Goal: Transaction & Acquisition: Purchase product/service

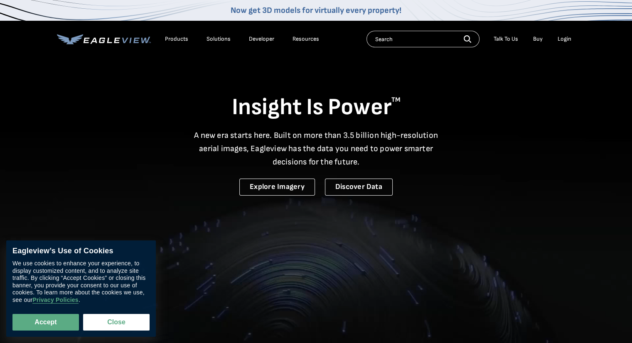
click at [563, 42] on div "Login" at bounding box center [564, 38] width 14 height 7
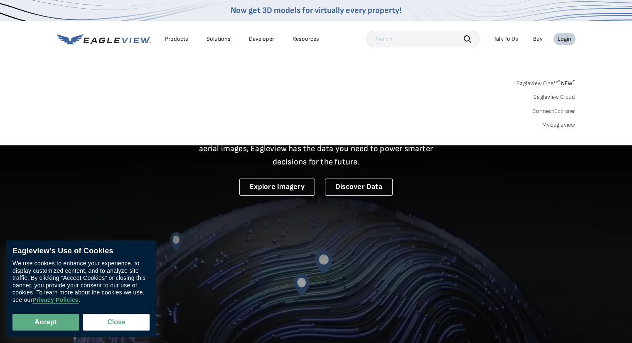
click at [549, 127] on link "MyEagleview" at bounding box center [558, 124] width 33 height 7
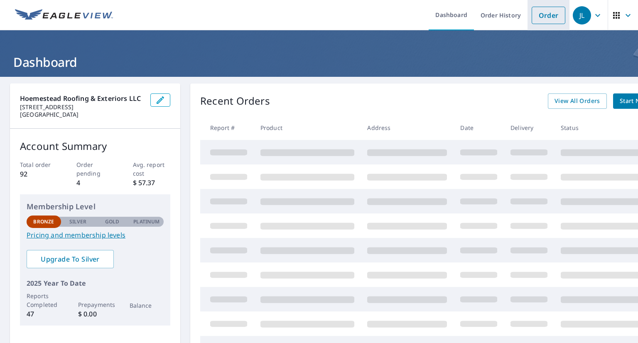
click at [544, 22] on link "Order" at bounding box center [548, 15] width 34 height 17
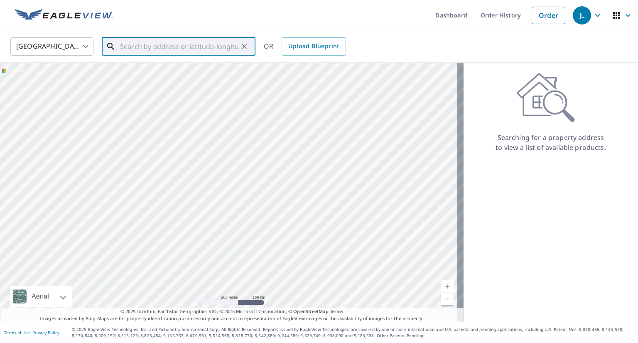
click at [191, 49] on input "text" at bounding box center [179, 46] width 118 height 23
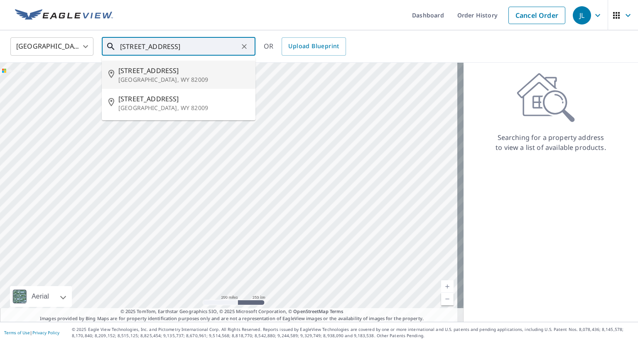
click at [160, 69] on span "[STREET_ADDRESS]" at bounding box center [183, 71] width 130 height 10
type input "[STREET_ADDRESS]"
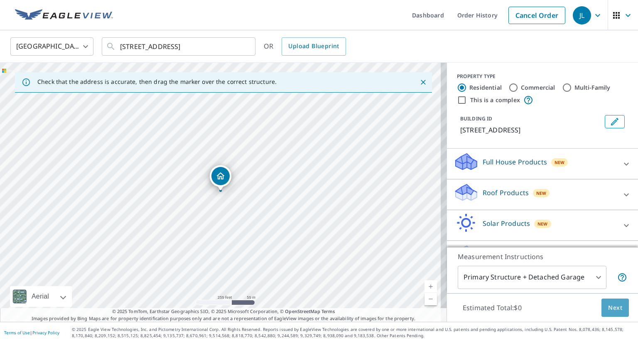
click at [608, 306] on span "Next" at bounding box center [615, 308] width 14 height 10
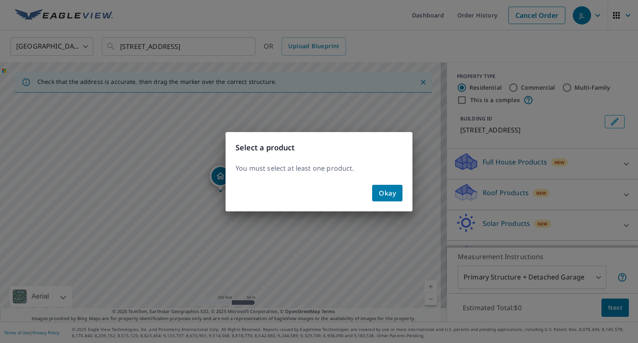
click at [393, 193] on span "Okay" at bounding box center [387, 193] width 17 height 12
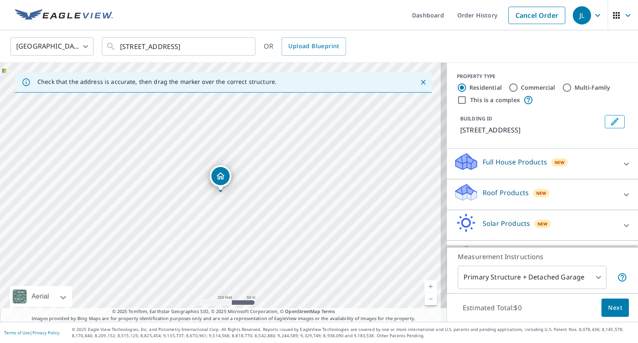
click at [534, 167] on p "Full House Products" at bounding box center [514, 162] width 64 height 10
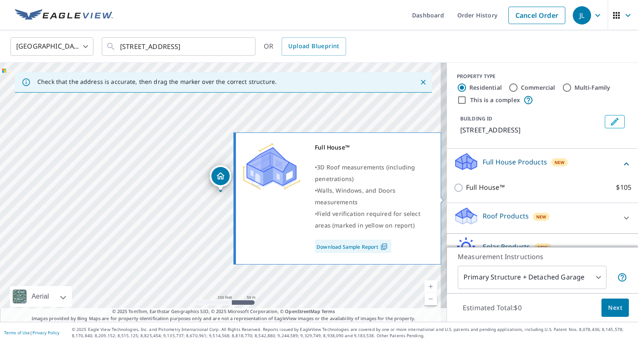
click at [453, 193] on input "Full House™ $105" at bounding box center [459, 188] width 12 height 10
checkbox input "true"
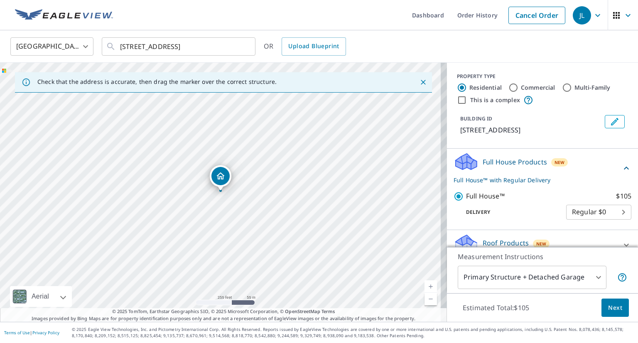
click at [608, 304] on span "Next" at bounding box center [615, 308] width 14 height 10
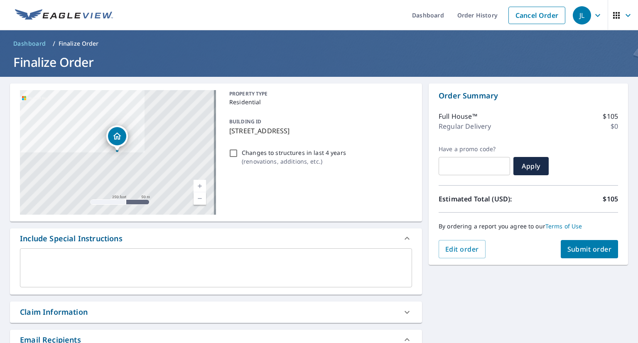
click at [147, 261] on textarea at bounding box center [216, 268] width 380 height 24
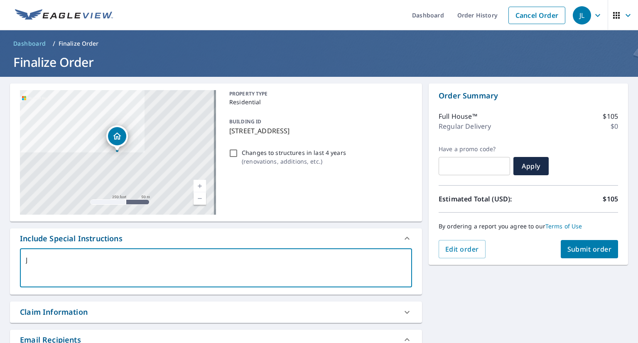
type textarea "J"
type textarea "x"
type textarea "Ju"
type textarea "x"
type textarea "[DEMOGRAPHIC_DATA]"
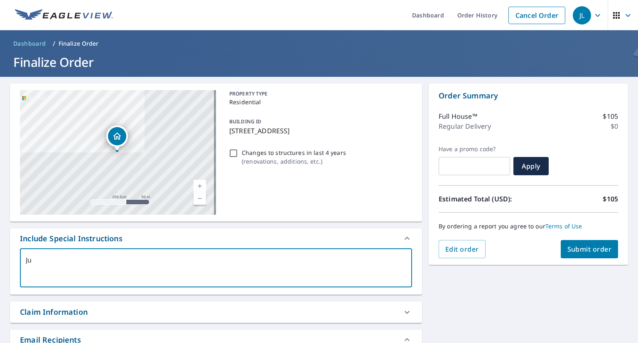
type textarea "x"
type textarea "Just"
type textarea "x"
type textarea "Just"
type textarea "x"
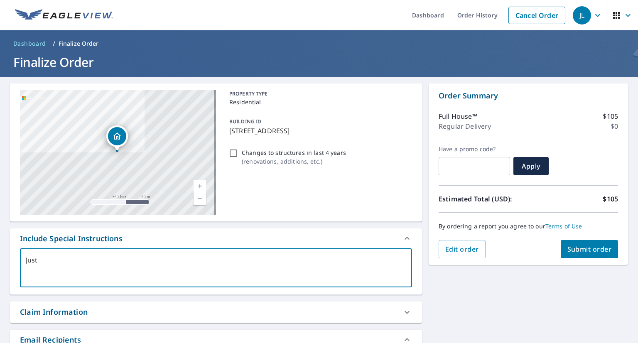
type textarea "Just n"
type textarea "x"
type textarea "Just ne"
type textarea "x"
type textarea "Just nee"
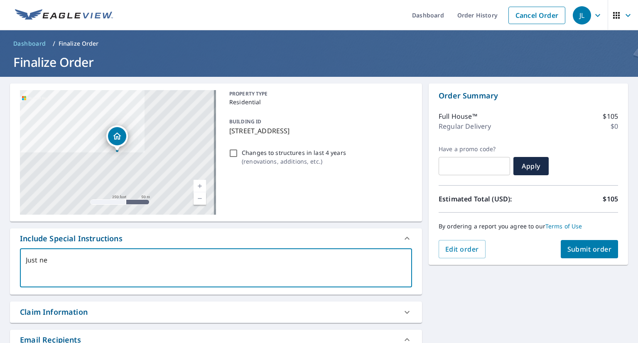
type textarea "x"
type textarea "Just need"
type textarea "x"
type textarea "Just need"
type textarea "x"
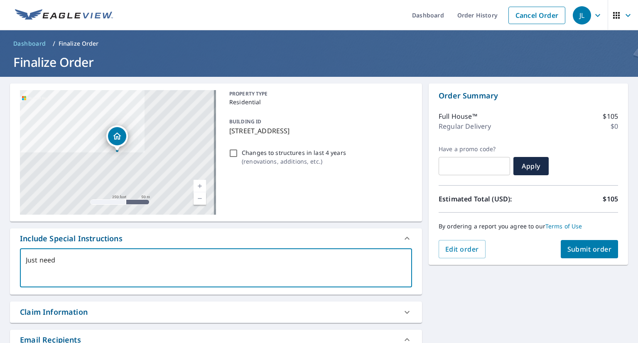
type textarea "Just need p"
type textarea "x"
type textarea "Just need pr"
type textarea "x"
type textarea "Just need pri"
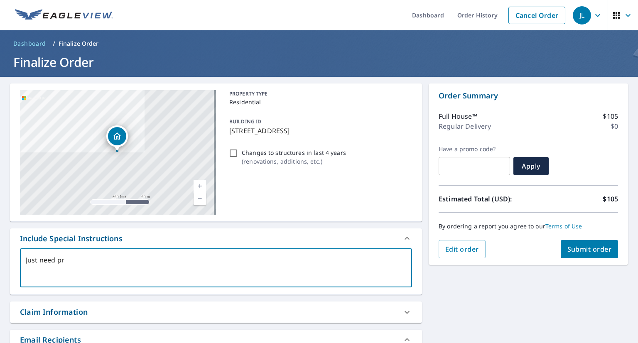
type textarea "x"
type textarea "Just need prim"
type textarea "x"
type textarea "Just need prima"
type textarea "x"
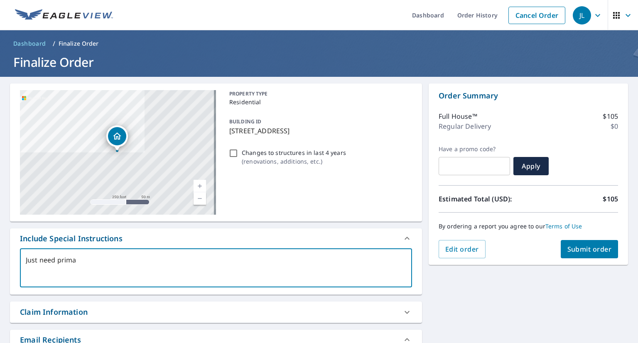
type textarea "Just need primar"
type textarea "x"
type textarea "Just need primary"
type textarea "x"
type textarea "Just need primary"
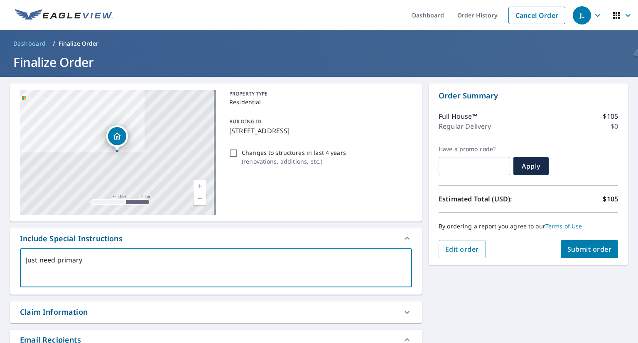
type textarea "x"
type textarea "Just need primary s"
type textarea "x"
type textarea "Just need primary st"
type textarea "x"
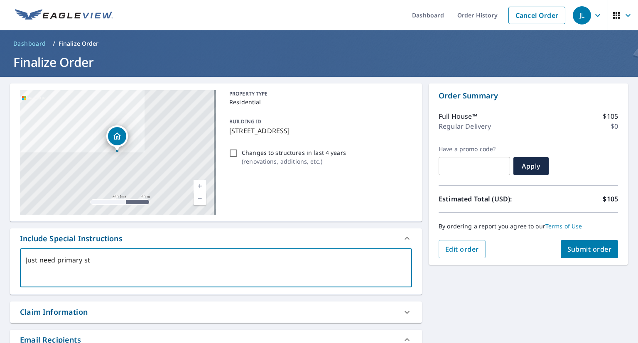
type textarea "Just need primary str"
type textarea "x"
type textarea "Just need primary stru"
type textarea "x"
type textarea "Just need primary struc"
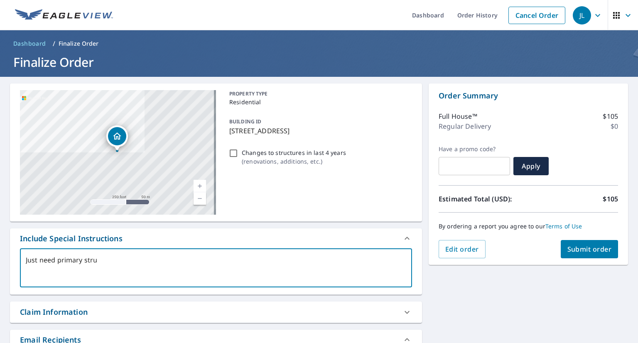
type textarea "x"
type textarea "Just need primary struct"
type textarea "x"
type textarea "Just need primary structu"
type textarea "x"
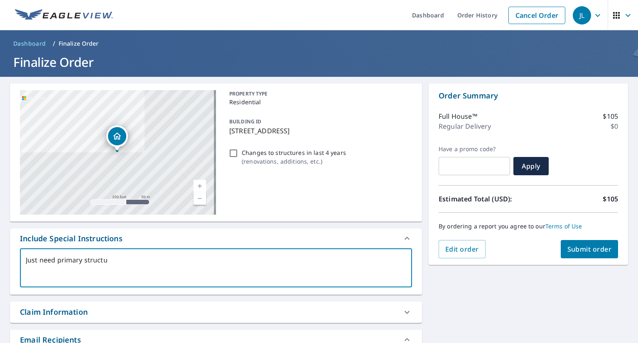
type textarea "Just need primary structur"
type textarea "x"
type textarea "Just need primary structure"
type textarea "x"
type textarea "Just need primary structure"
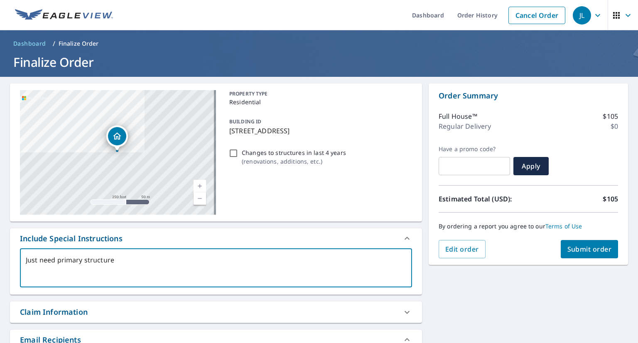
type textarea "x"
type textarea "Just need primary structure o"
type textarea "x"
type textarea "Just need primary structure on"
type textarea "x"
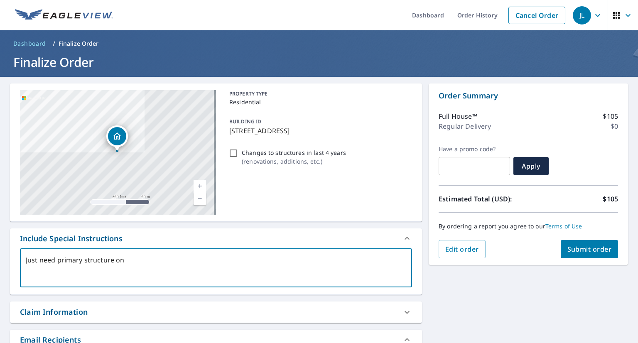
type textarea "Just need primary structure onl"
type textarea "x"
type textarea "Just need primary structure only"
type textarea "x"
type textarea "Just need primary structure only"
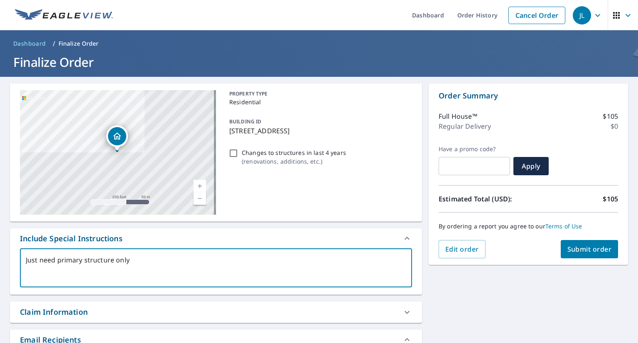
type textarea "x"
type textarea "Just need primary structure only p"
type textarea "x"
type textarea "Just need primary structure only pl"
type textarea "x"
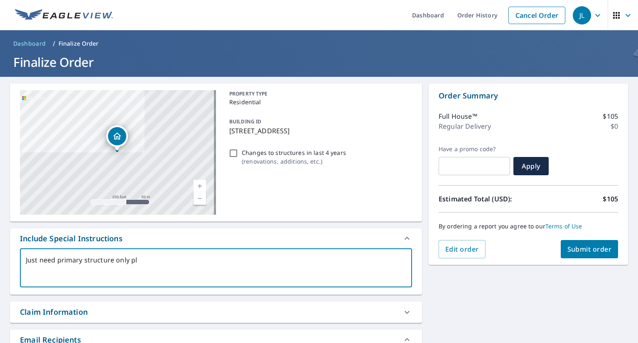
type textarea "Just need primary structure only ple"
type textarea "x"
type textarea "Just need primary structure only plea"
type textarea "x"
type textarea "Just need primary structure only pleas"
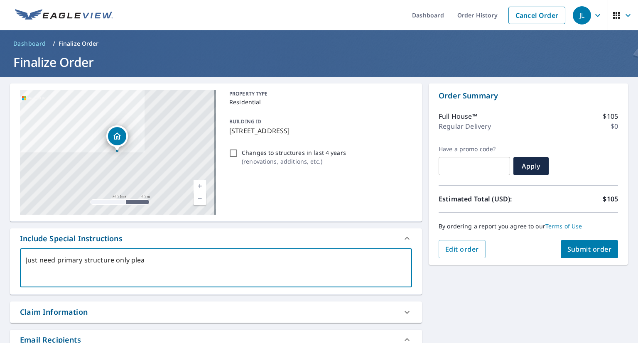
type textarea "x"
type textarea "Just need primary structure only please"
type textarea "x"
type textarea "Just need primary structure only please."
type textarea "x"
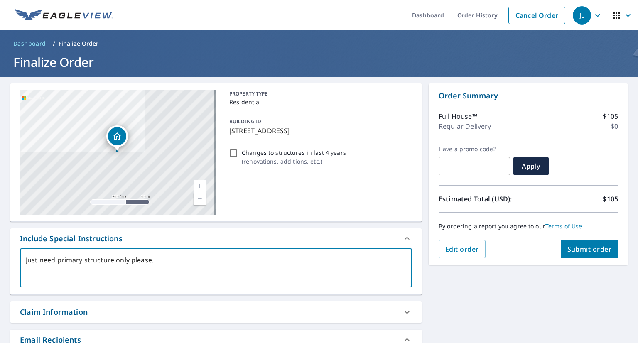
type textarea "Just need primary structure only please."
type textarea "x"
type textarea "Just need primary structure only please. N"
type textarea "x"
type textarea "Just need primary structure only please. No"
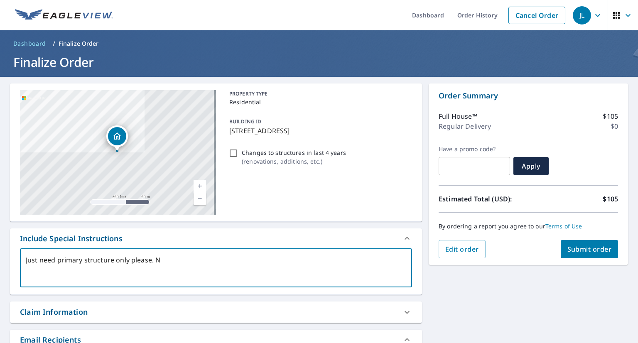
type textarea "x"
type textarea "Just need primary structure only please. No"
type textarea "x"
type textarea "Just need primary structure only please. No b"
type textarea "x"
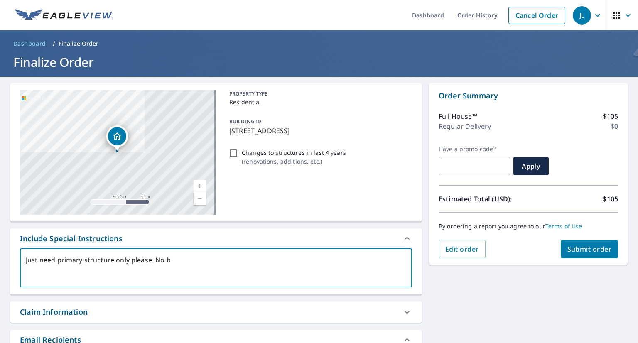
type textarea "Just need primary structure only please. No ba"
type textarea "x"
type textarea "Just need primary structure only please. No bar"
type textarea "x"
type textarea "Just need primary structure only please. No bard"
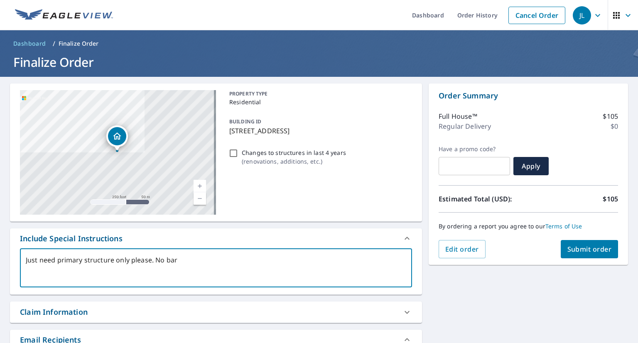
type textarea "x"
type textarea "Just need primary structure only please. No bar"
type textarea "x"
type textarea "Just need primary structure only please. No barn"
type textarea "x"
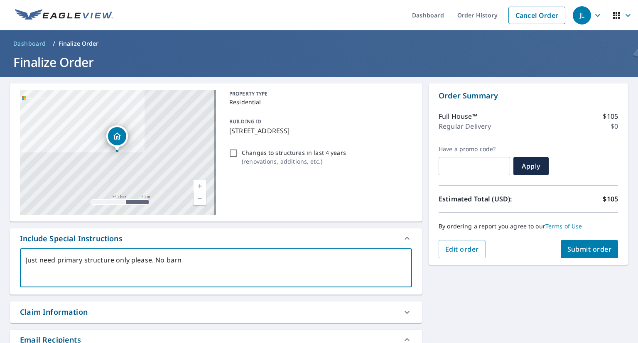
type textarea "Just need primary structure only please. No barn,"
type textarea "x"
type textarea "Just need primary structure only please. No barn,"
type textarea "x"
type textarea "Just need primary structure only please. No barn, J"
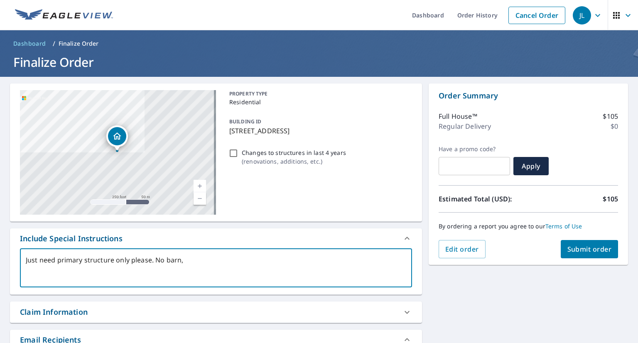
type textarea "x"
type textarea "Just need primary structure only please. No barn, Ju"
type textarea "x"
type textarea "Just need primary structure only please. No barn, Jus"
type textarea "x"
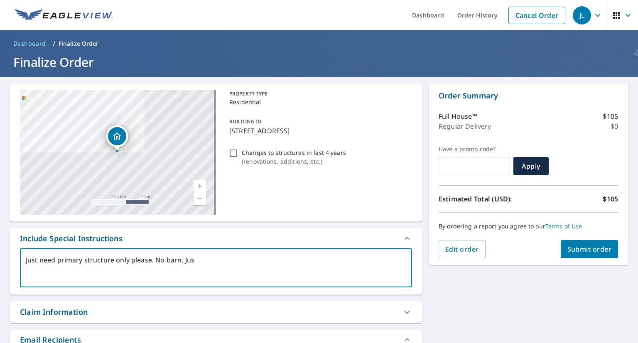
type textarea "Just need primary structure only please. No barn, Just"
type textarea "x"
type textarea "Just need primary structure only please. No barn, Just"
type textarea "x"
type textarea "Just need primary structure only please. No barn, Just h"
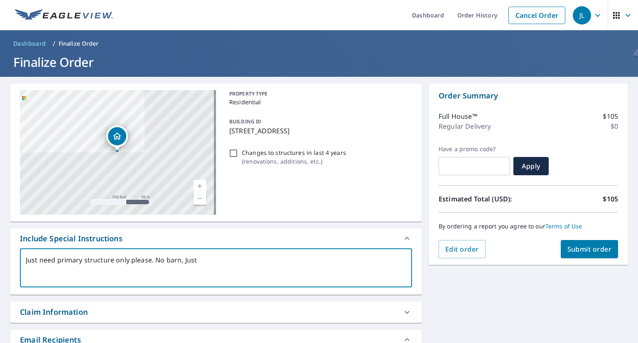
type textarea "x"
type textarea "Just need primary structure only please. No barn, Just ho"
type textarea "x"
type textarea "Just need primary structure only please. No barn, Just hom"
type textarea "x"
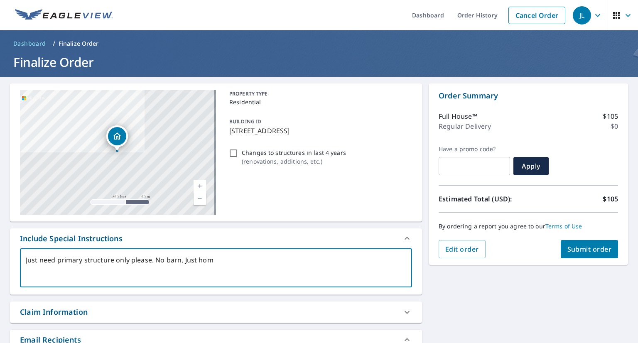
type textarea "Just need primary structure only please. No barn, Just home"
type textarea "x"
type textarea "Just need primary structure only please. No barn, Just home"
click at [578, 249] on span "Submit order" at bounding box center [589, 249] width 44 height 9
type textarea "x"
